Goal: Task Accomplishment & Management: Manage account settings

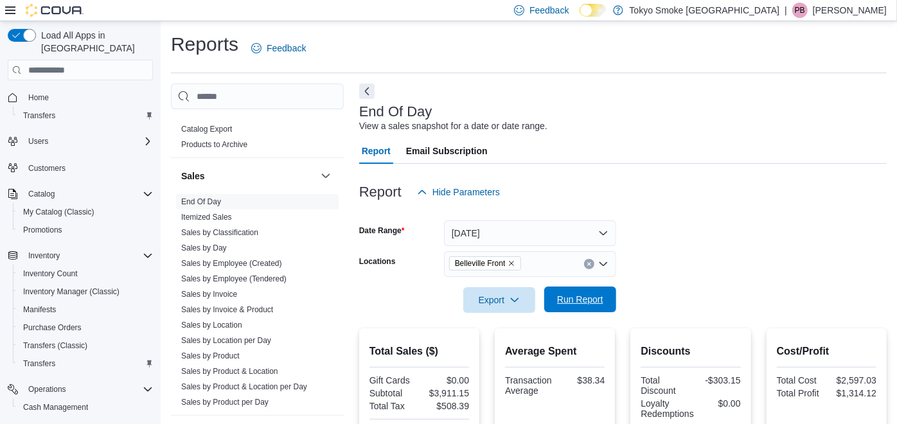
click at [584, 296] on span "Run Report" at bounding box center [580, 299] width 46 height 13
click at [573, 296] on span "Run Report" at bounding box center [580, 299] width 46 height 13
click at [490, 298] on span "Export" at bounding box center [499, 300] width 57 height 26
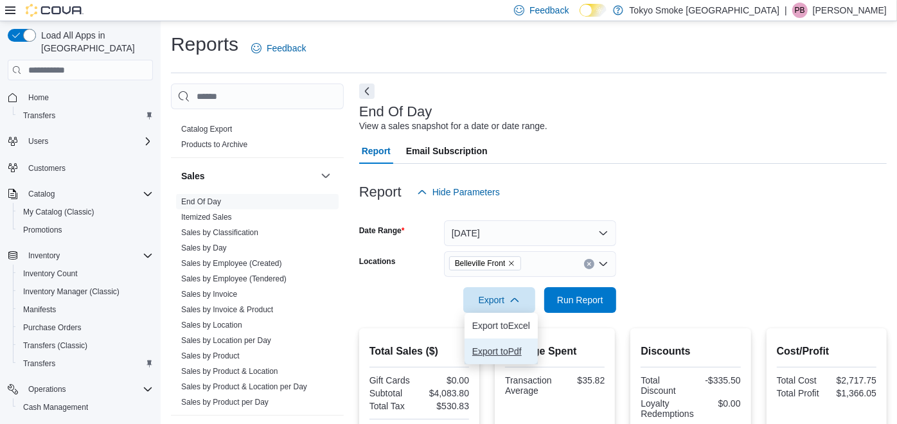
click at [497, 346] on span "Export to Pdf" at bounding box center [501, 351] width 58 height 10
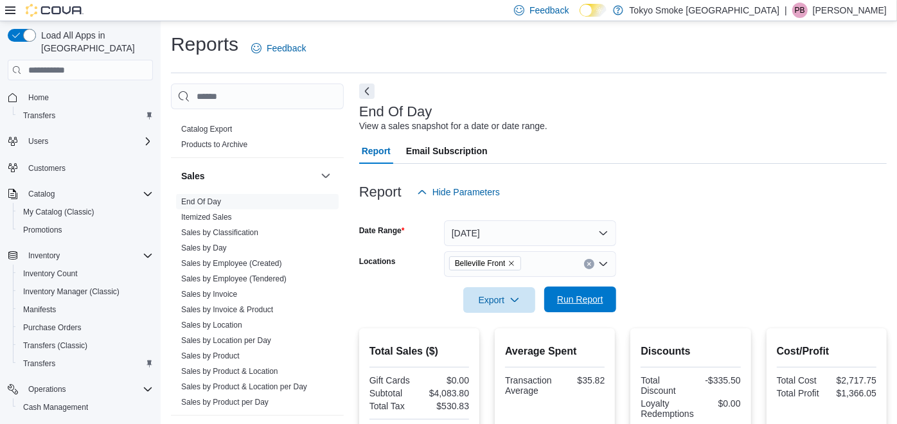
click at [578, 290] on span "Run Report" at bounding box center [580, 300] width 57 height 26
click at [508, 302] on span "Export" at bounding box center [499, 300] width 57 height 26
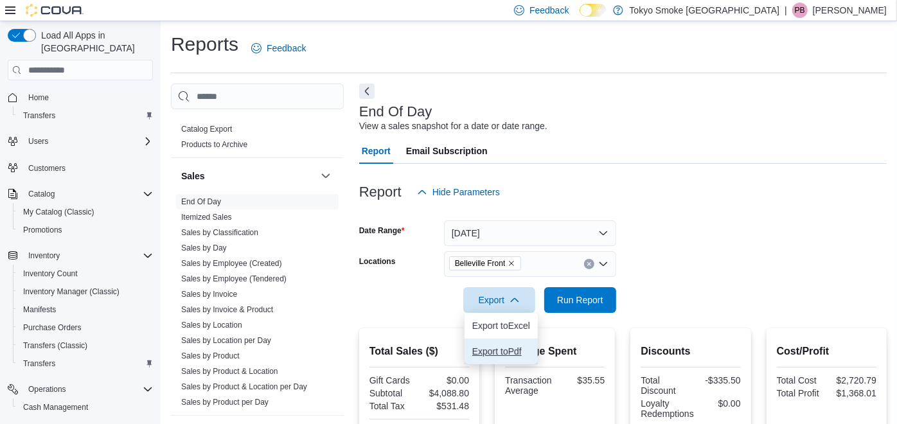
click at [504, 352] on span "Export to Pdf" at bounding box center [501, 351] width 58 height 10
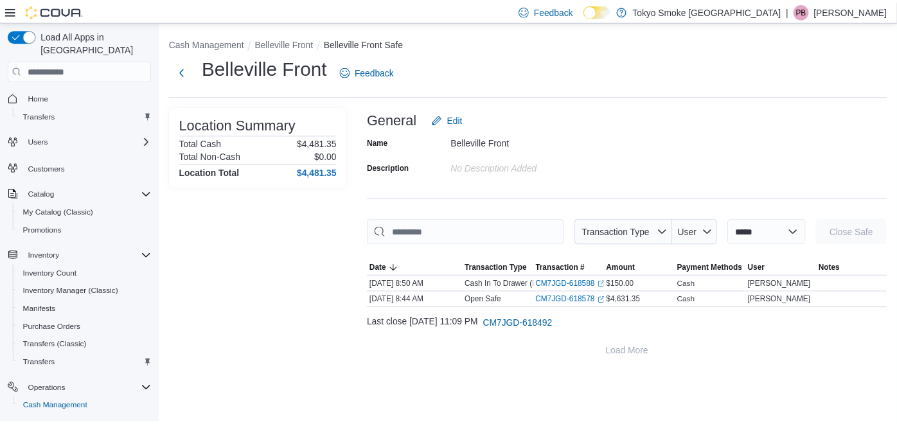
scroll to position [112, 0]
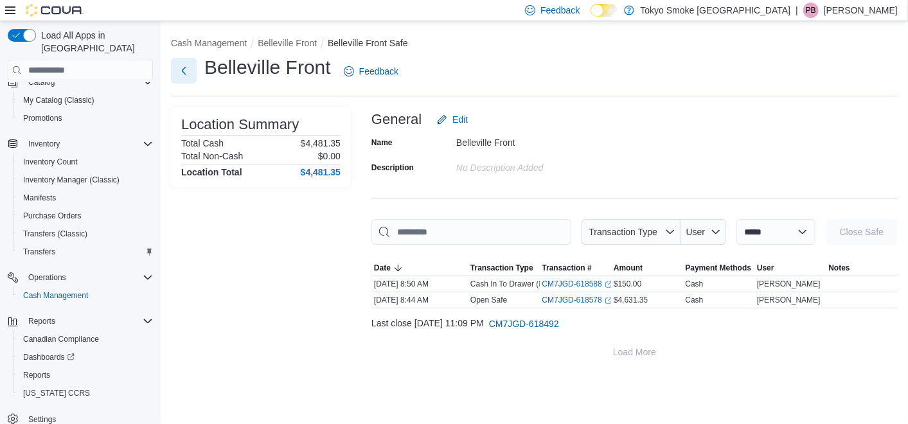
click at [187, 68] on button "Next" at bounding box center [184, 71] width 26 height 26
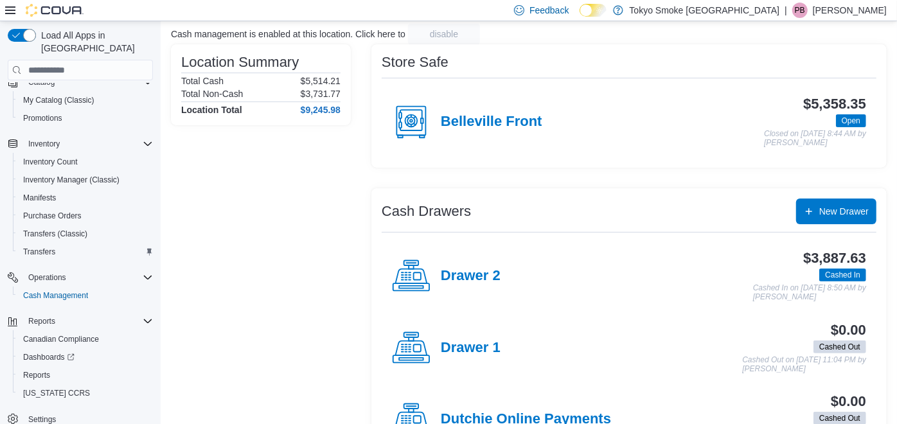
scroll to position [133, 0]
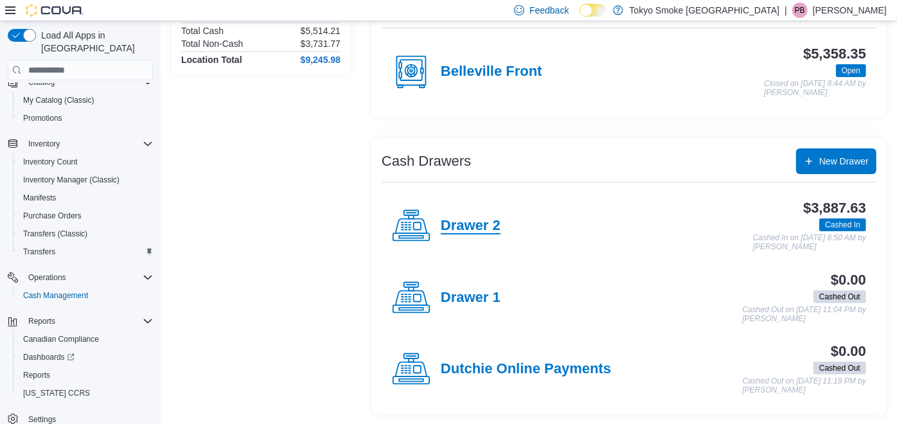
click at [488, 229] on h4 "Drawer 2" at bounding box center [471, 226] width 60 height 17
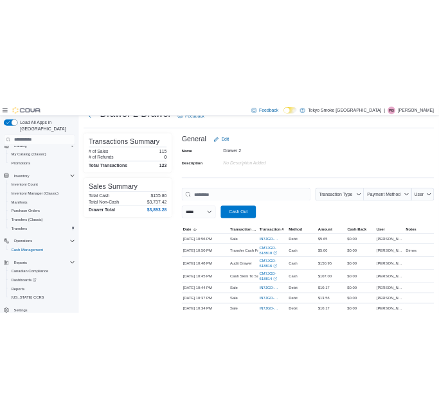
scroll to position [71, 0]
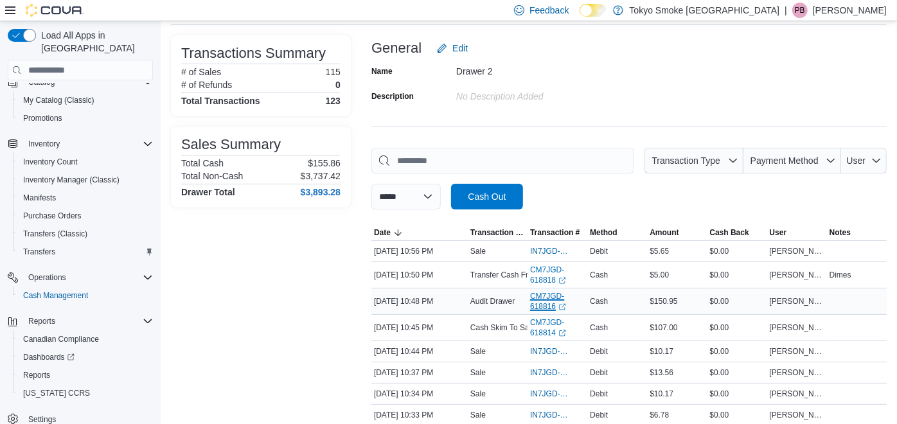
click at [549, 298] on link "CM7JGD-618816 (opens in a new tab or window)" at bounding box center [557, 301] width 55 height 21
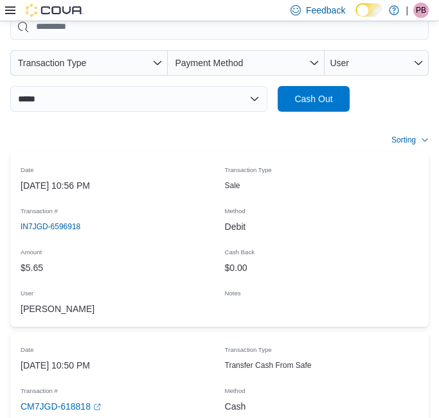
scroll to position [428, 0]
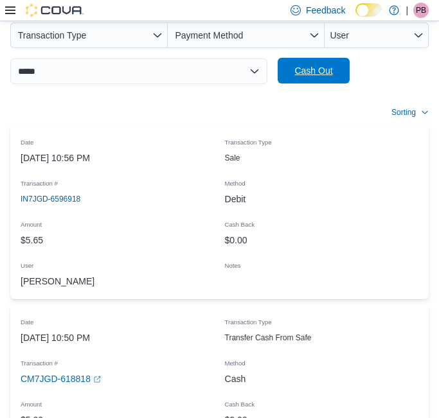
click at [310, 63] on span "Cash Out" at bounding box center [313, 71] width 57 height 26
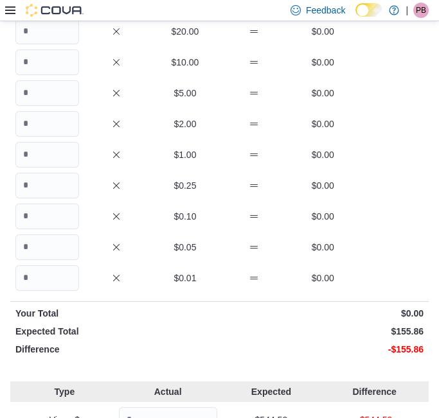
scroll to position [65, 0]
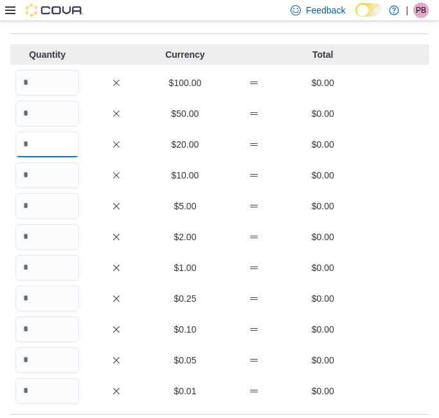
click at [49, 147] on input "Quantity" at bounding box center [47, 145] width 64 height 26
type input "*"
click at [39, 239] on input "Quantity" at bounding box center [47, 237] width 64 height 26
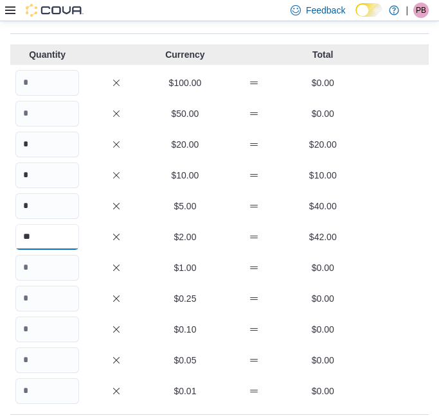
type input "**"
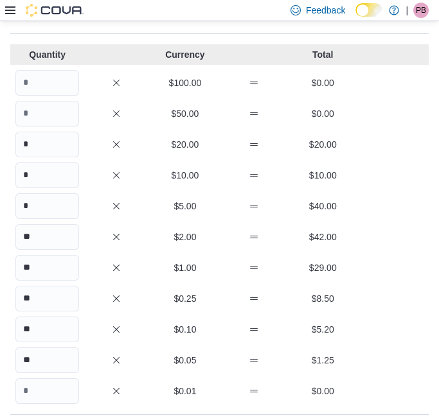
click at [143, 206] on div "* $5.00 $40.00" at bounding box center [219, 206] width 418 height 26
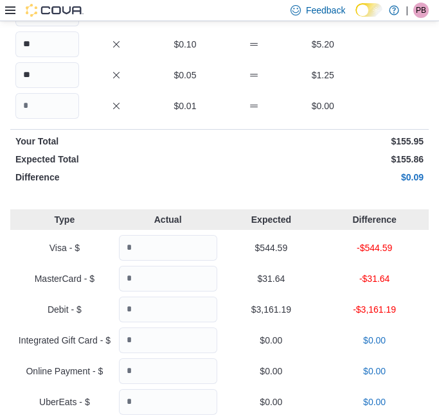
scroll to position [279, 0]
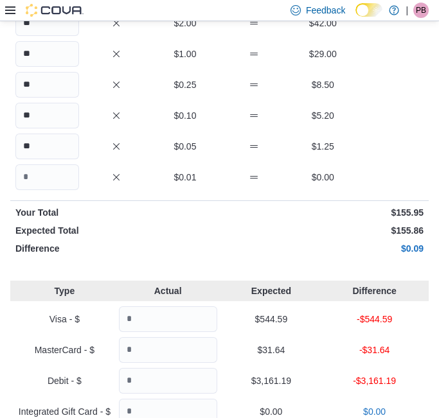
click at [260, 239] on div "Quantity Currency Total $100.00 $0.00 $50.00 $0.00 * $20.00 $20.00 * $10.00 $10…" at bounding box center [219, 45] width 418 height 430
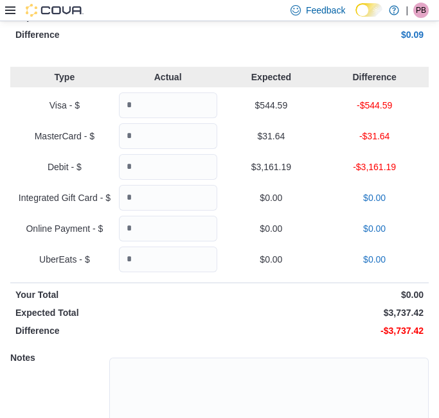
scroll to position [494, 0]
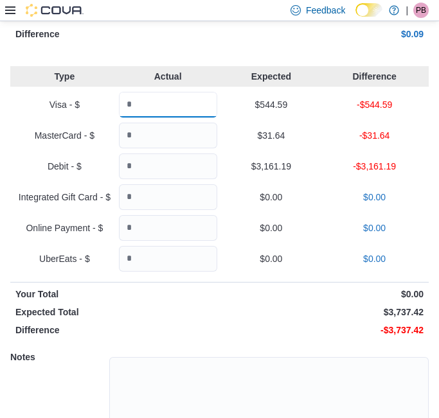
click at [170, 106] on input "Quantity" at bounding box center [168, 105] width 98 height 26
type input "*******"
type input "******"
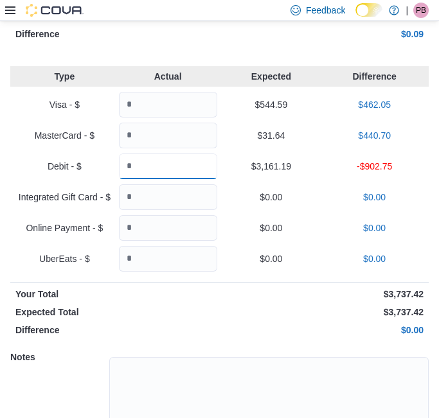
type input "*******"
click at [352, 164] on p "-$902.75" at bounding box center [374, 166] width 98 height 13
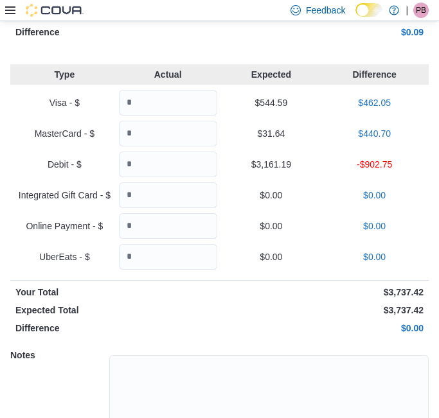
scroll to position [565, 0]
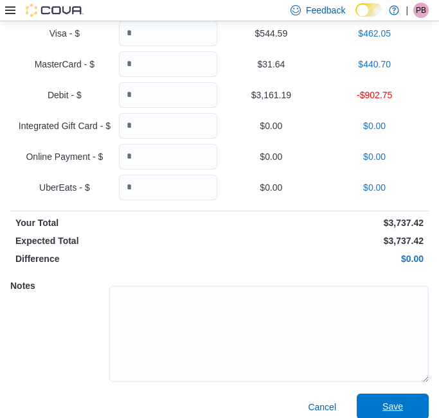
click at [403, 401] on span "Save" at bounding box center [392, 406] width 21 height 13
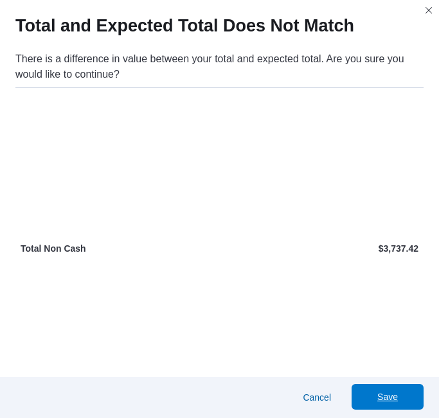
click at [409, 398] on span "Save" at bounding box center [387, 397] width 57 height 26
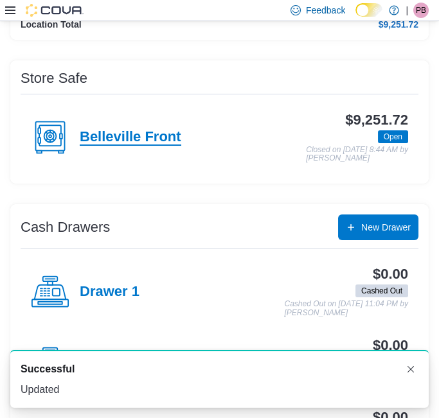
click at [119, 131] on h4 "Belleville Front" at bounding box center [131, 137] width 102 height 17
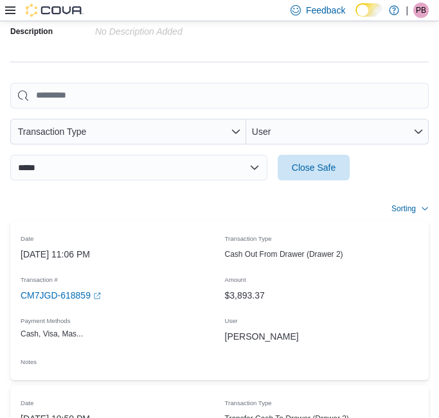
scroll to position [26, 0]
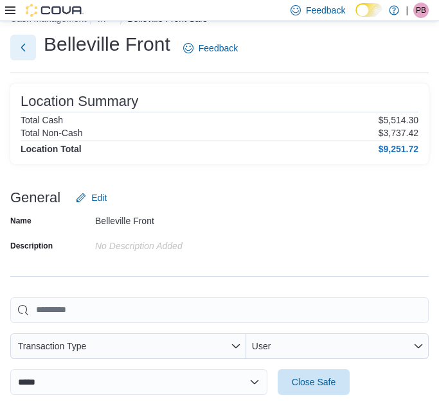
click at [26, 48] on button "Next" at bounding box center [23, 48] width 26 height 26
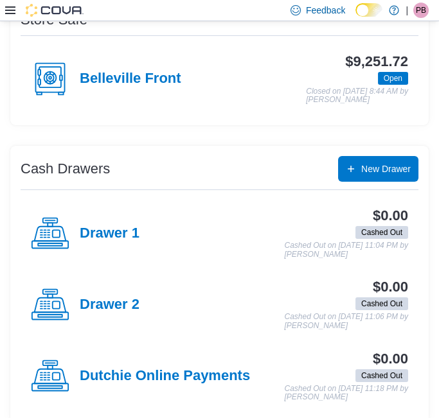
scroll to position [240, 0]
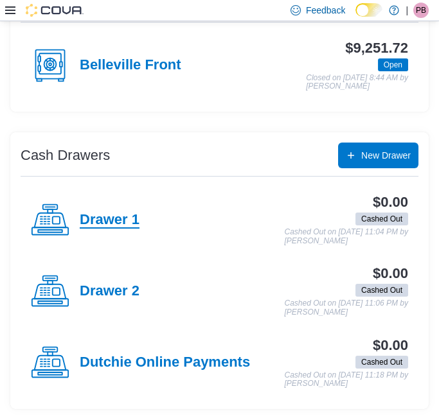
click at [112, 213] on h4 "Drawer 1" at bounding box center [110, 220] width 60 height 17
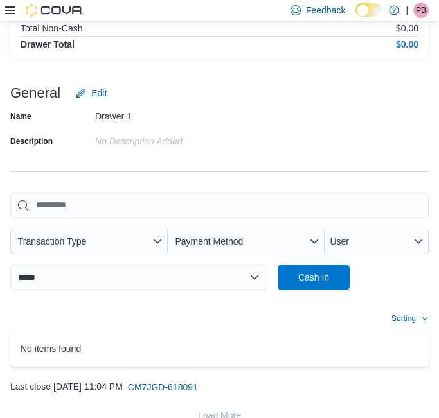
scroll to position [242, 0]
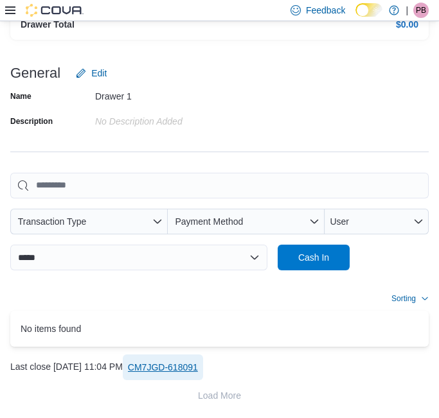
click at [198, 366] on span "CM7JGD-618091" at bounding box center [163, 367] width 70 height 13
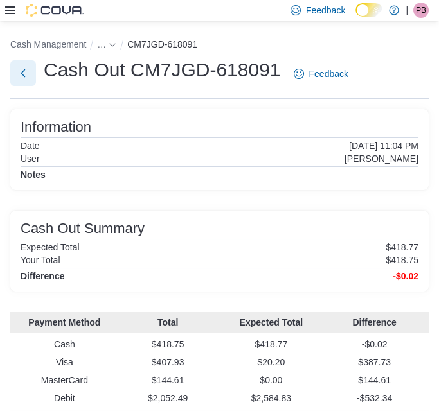
click at [16, 72] on button "Next" at bounding box center [23, 73] width 26 height 26
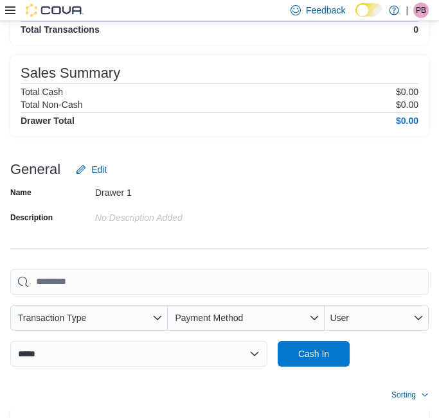
scroll to position [27, 0]
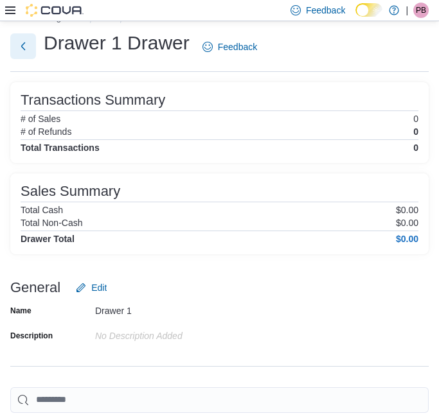
click at [26, 48] on button "Next" at bounding box center [23, 46] width 26 height 26
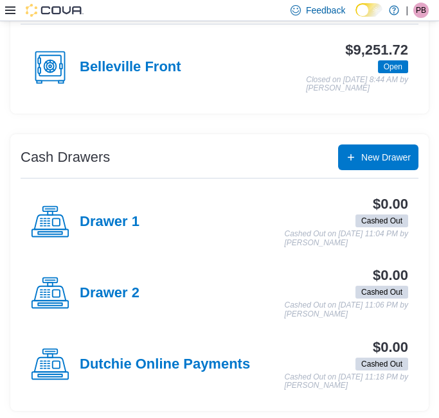
scroll to position [240, 0]
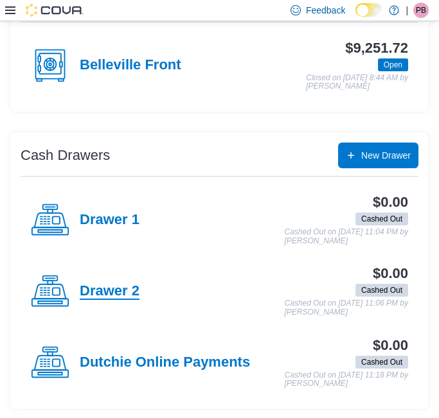
click at [116, 284] on h4 "Drawer 2" at bounding box center [110, 291] width 60 height 17
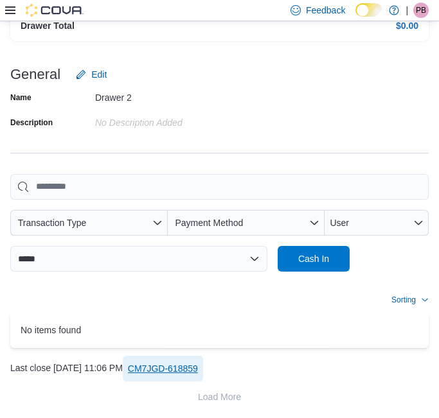
click at [198, 370] on span "CM7JGD-618859" at bounding box center [163, 368] width 70 height 13
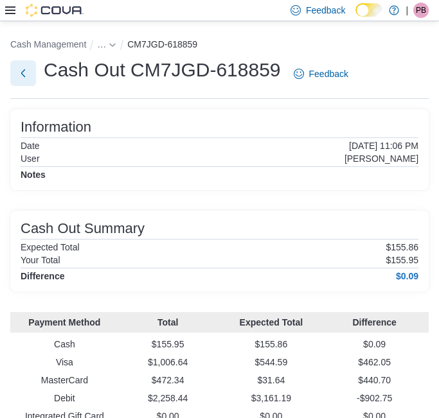
click at [25, 78] on button "Next" at bounding box center [23, 73] width 26 height 26
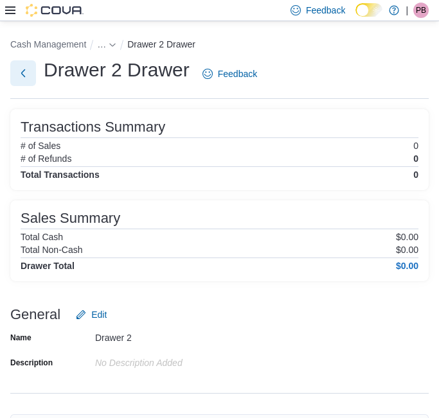
click at [26, 71] on button "Next" at bounding box center [23, 73] width 26 height 26
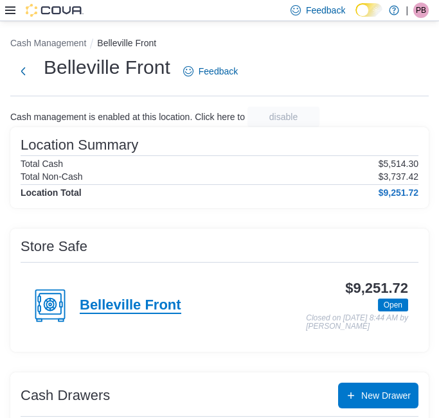
click at [134, 309] on h4 "Belleville Front" at bounding box center [131, 306] width 102 height 17
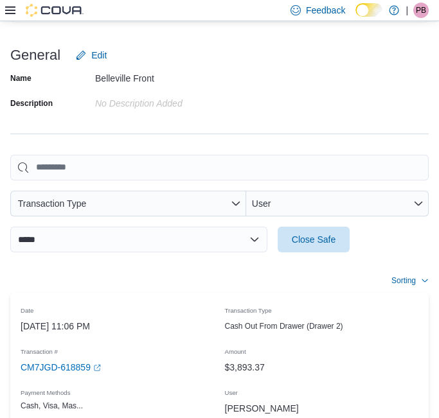
scroll to position [357, 0]
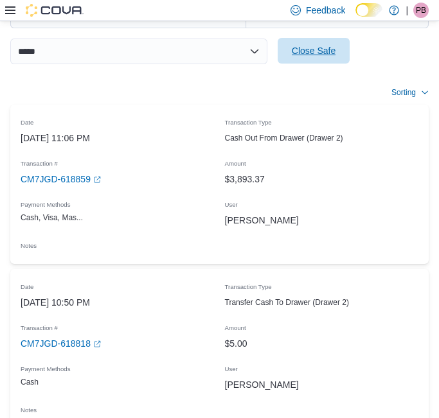
click at [314, 48] on span "Close Safe" at bounding box center [314, 50] width 44 height 13
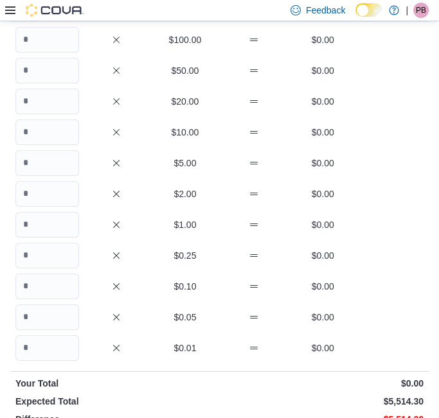
scroll to position [65, 0]
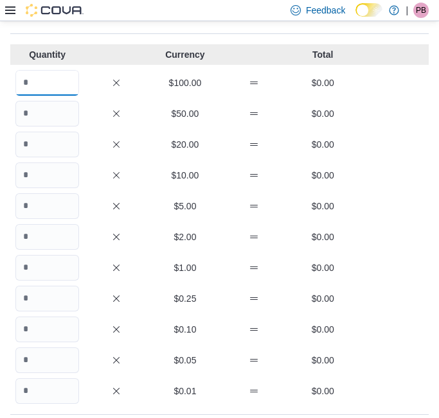
click at [65, 89] on input "Quantity" at bounding box center [47, 83] width 64 height 26
type input "**"
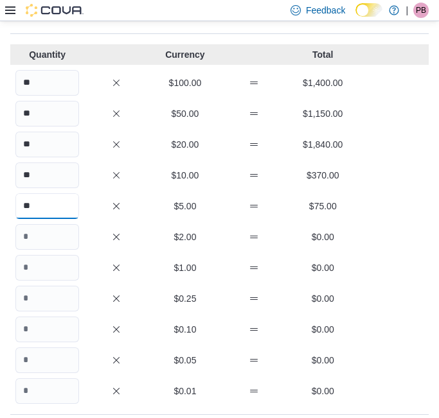
type input "**"
click at [66, 238] on input "Quantity" at bounding box center [47, 237] width 64 height 26
type input "***"
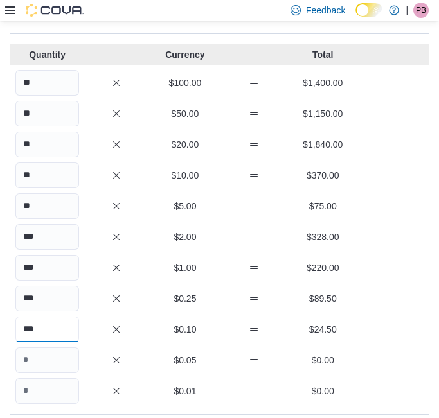
type input "***"
click at [132, 199] on div "** $5.00 $75.00" at bounding box center [219, 206] width 418 height 26
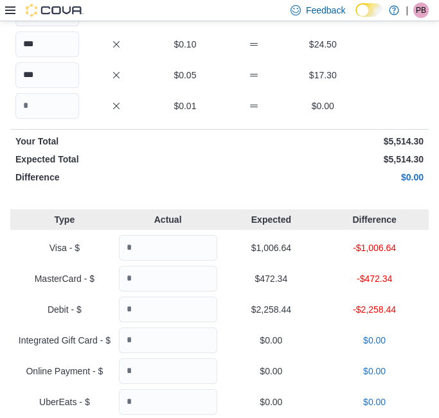
scroll to position [422, 0]
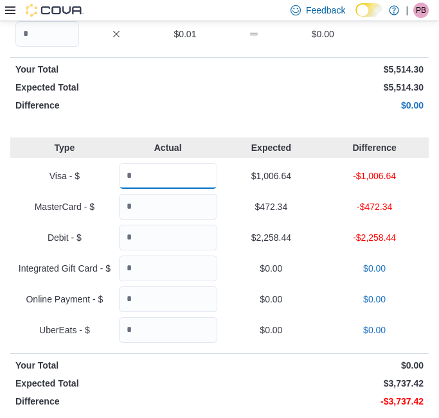
click at [163, 179] on input "Quantity" at bounding box center [168, 176] width 98 height 26
type input "*******"
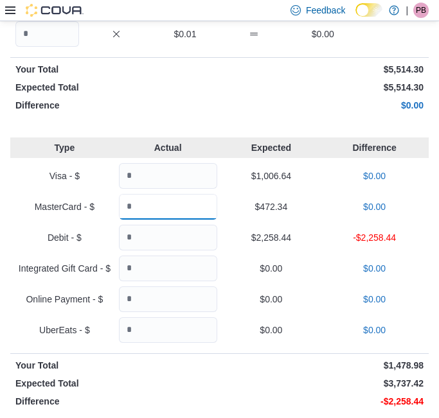
type input "******"
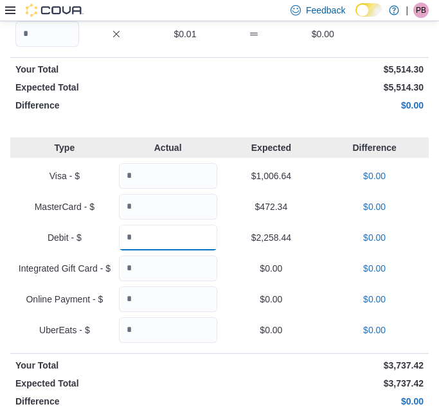
type input "*******"
click at [340, 213] on div "MasterCard - $ ****** $472.34 $0.00" at bounding box center [219, 207] width 418 height 26
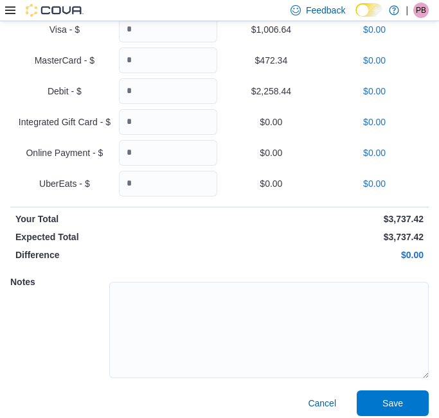
scroll to position [576, 0]
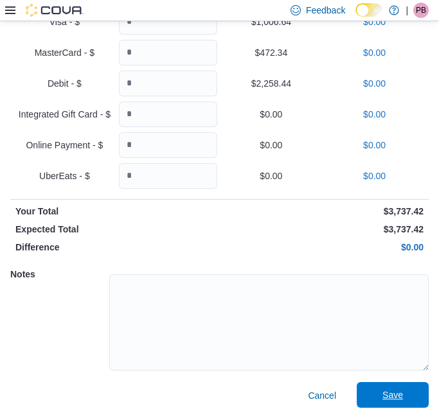
click at [403, 395] on span "Save" at bounding box center [392, 395] width 21 height 13
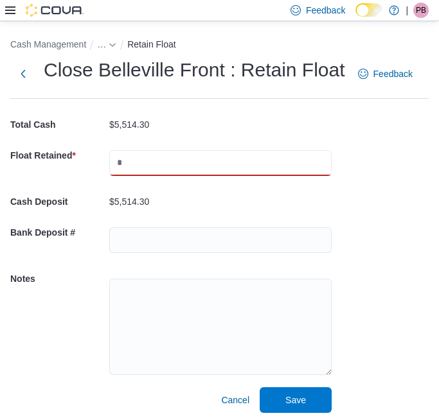
click at [181, 161] on input "text" at bounding box center [220, 163] width 222 height 26
type input "*******"
click at [242, 121] on div "$5,514.30" at bounding box center [220, 125] width 222 height 10
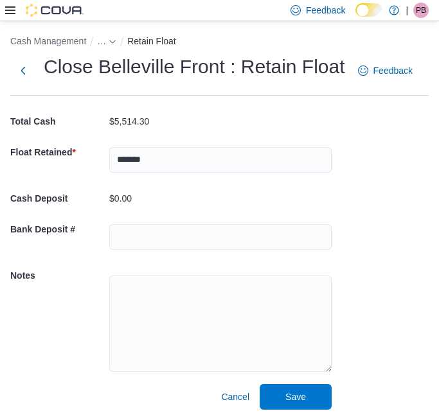
scroll to position [4, 0]
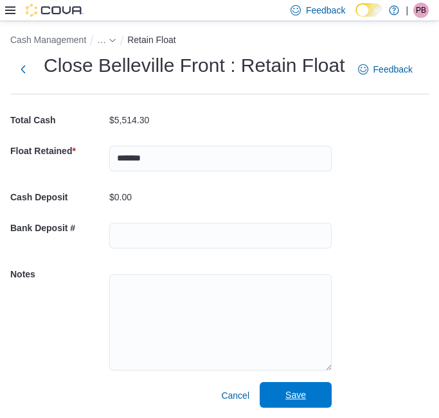
click at [308, 395] on span "Save" at bounding box center [295, 395] width 57 height 26
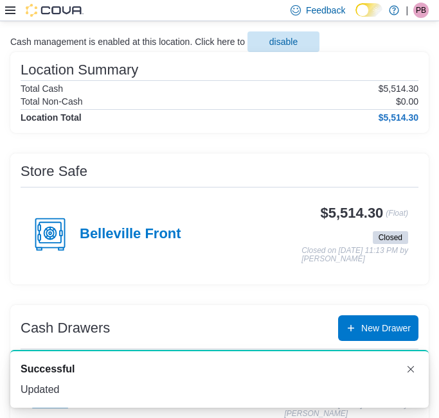
scroll to position [143, 0]
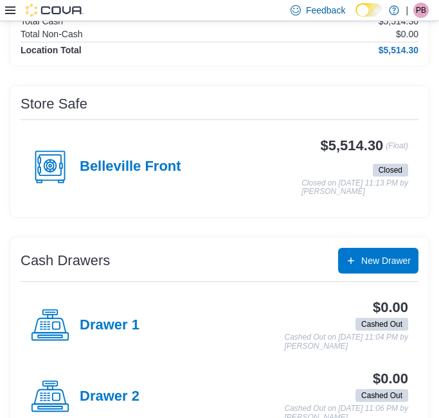
click at [417, 12] on span "PB" at bounding box center [421, 10] width 10 height 15
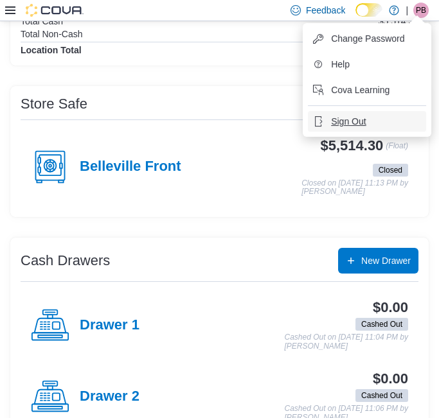
click at [348, 119] on span "Sign Out" at bounding box center [348, 121] width 35 height 13
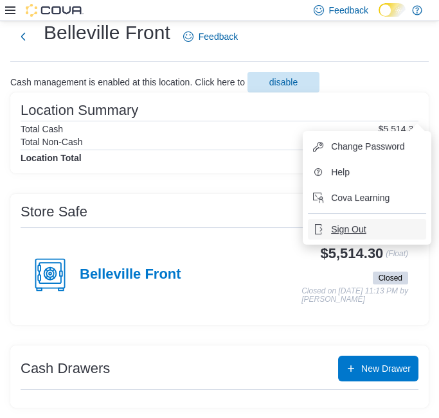
scroll to position [34, 0]
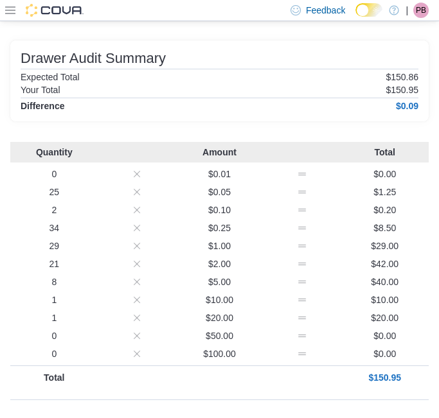
scroll to position [172, 0]
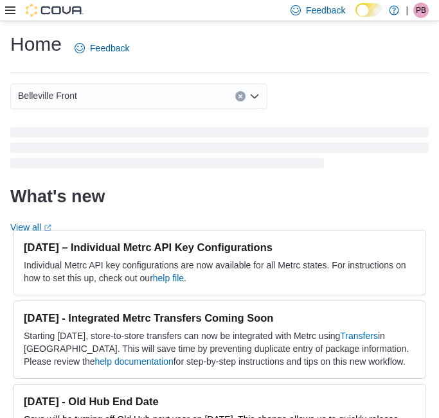
click at [424, 12] on span "PB" at bounding box center [421, 10] width 10 height 15
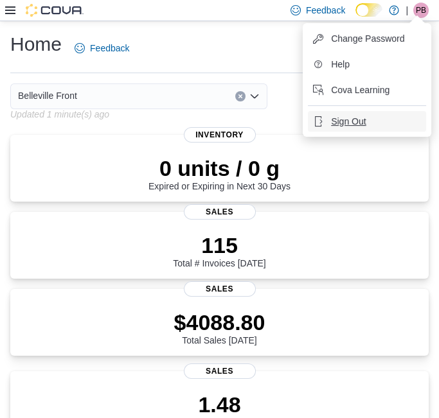
click at [361, 121] on span "Sign Out" at bounding box center [348, 121] width 35 height 13
